Goal: Check status

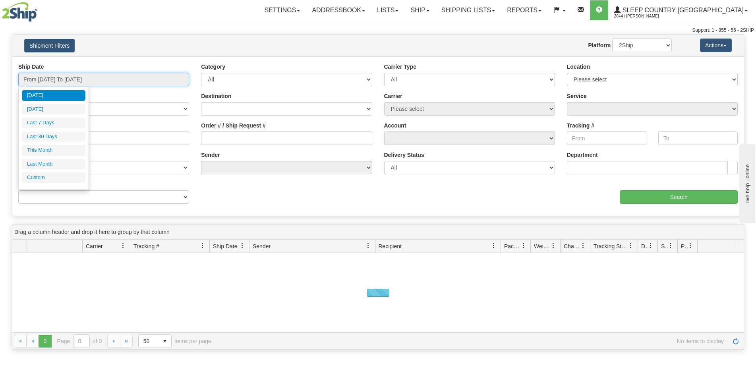
drag, startPoint x: 53, startPoint y: 77, endPoint x: 56, endPoint y: 122, distance: 45.0
click at [53, 79] on input "From [DATE] To [DATE]" at bounding box center [103, 80] width 171 height 14
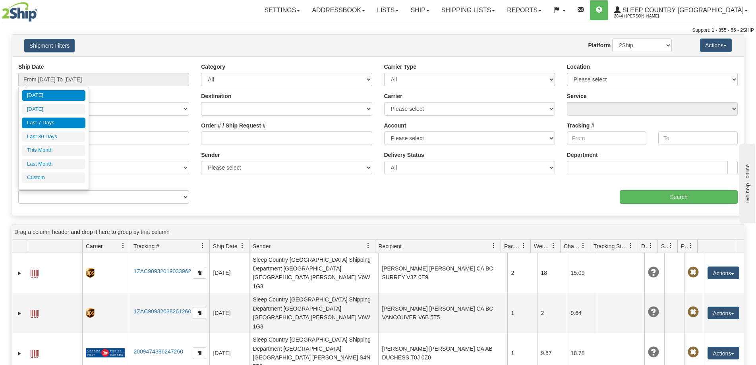
click at [53, 123] on li "Last 7 Days" at bounding box center [54, 123] width 64 height 11
type input "From [DATE] To [DATE]"
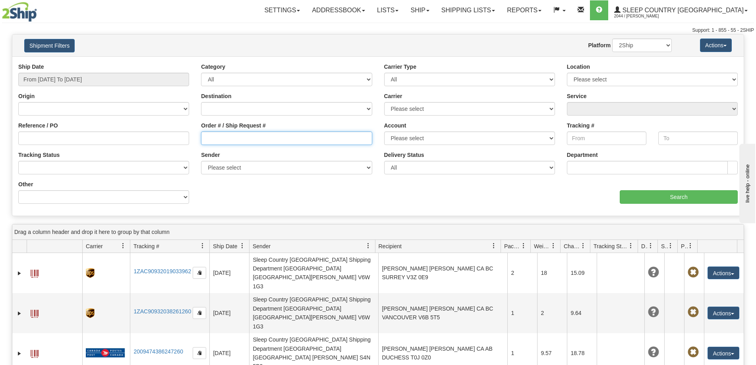
click at [217, 135] on input "Order # / Ship Request #" at bounding box center [286, 138] width 171 height 14
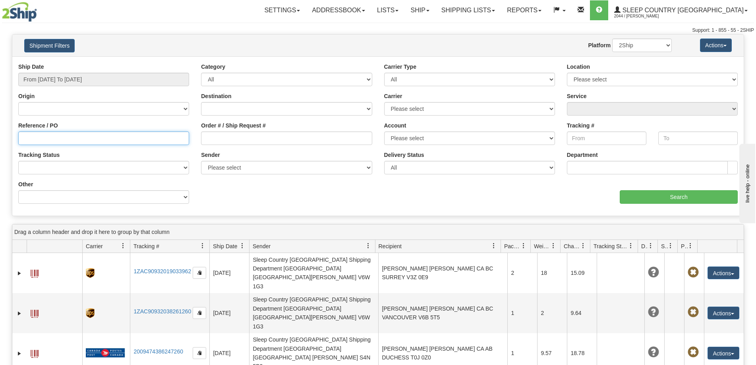
click at [122, 145] on input "Reference / PO" at bounding box center [103, 138] width 171 height 14
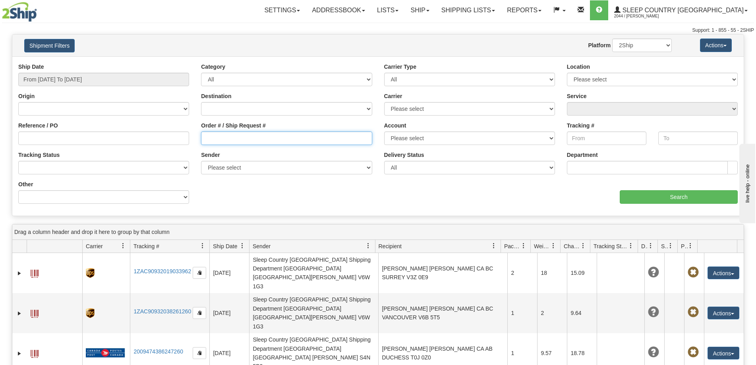
click at [244, 139] on input "Order # / Ship Request #" at bounding box center [286, 138] width 171 height 14
paste input "9000I036932"
type input "9000I036932"
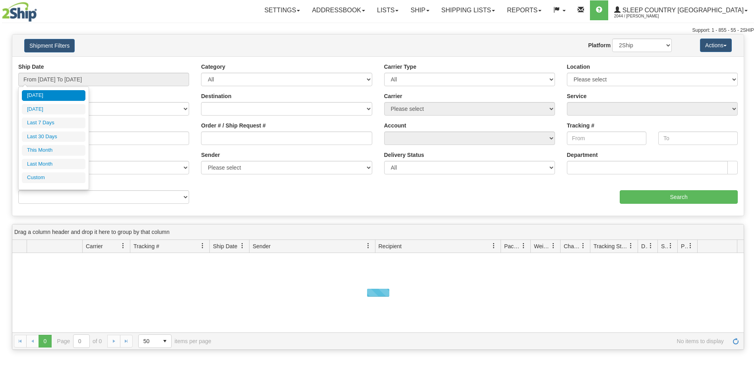
click at [70, 74] on input "From [DATE] To [DATE]" at bounding box center [103, 80] width 171 height 14
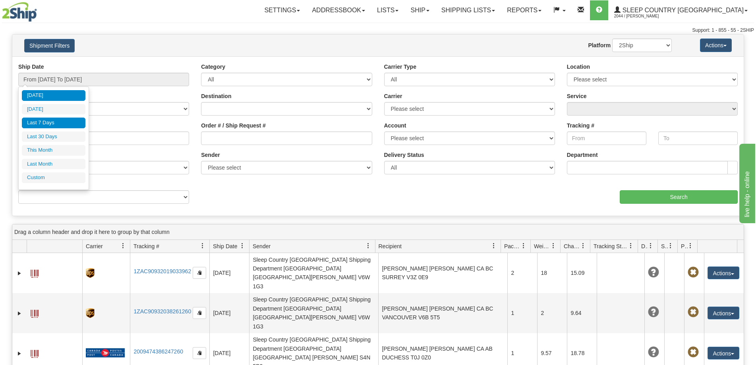
drag, startPoint x: 54, startPoint y: 122, endPoint x: 181, endPoint y: 137, distance: 127.6
click at [57, 122] on li "Last 7 Days" at bounding box center [54, 123] width 64 height 11
type input "From [DATE] To [DATE]"
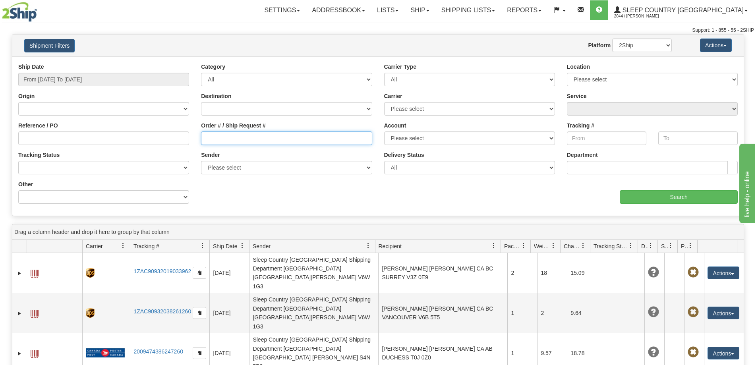
click at [212, 138] on input "Order # / Ship Request #" at bounding box center [286, 138] width 171 height 14
paste input "9000I017957"
type input "9000I017957"
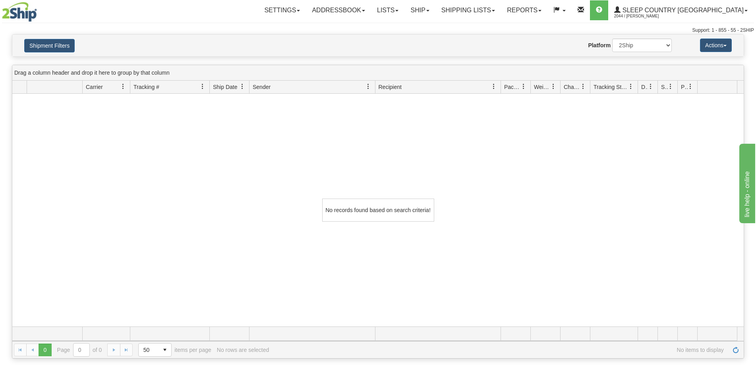
click at [78, 72] on div "Drag a column header and drop it here to group by that column" at bounding box center [377, 72] width 731 height 15
